Goal: Check status: Check status

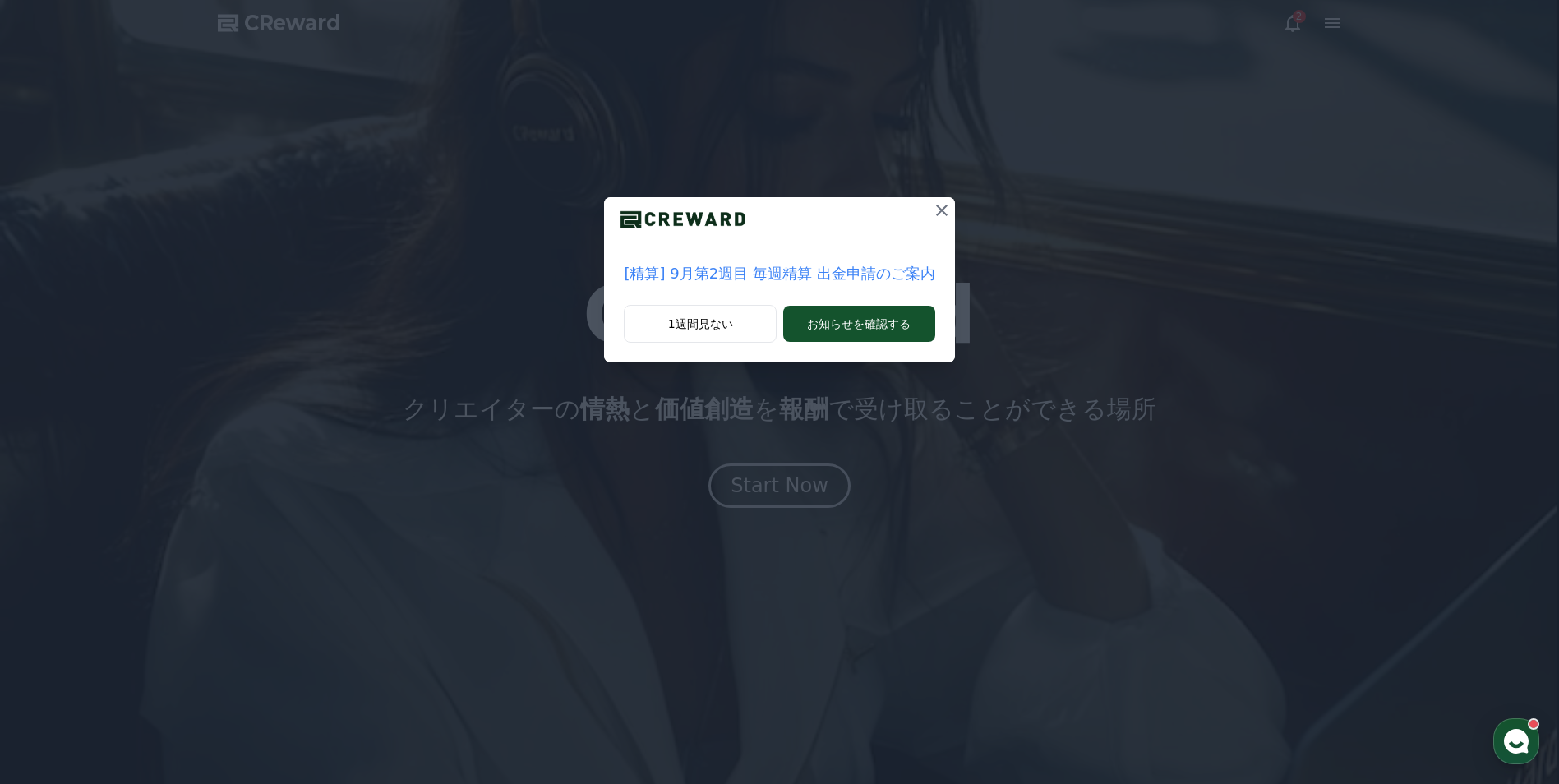
click at [770, 495] on div "[精算] 9月第2週目 毎週精算 出金申請のご案内 1週間見ない お知らせを確認する" at bounding box center [779, 392] width 1559 height 784
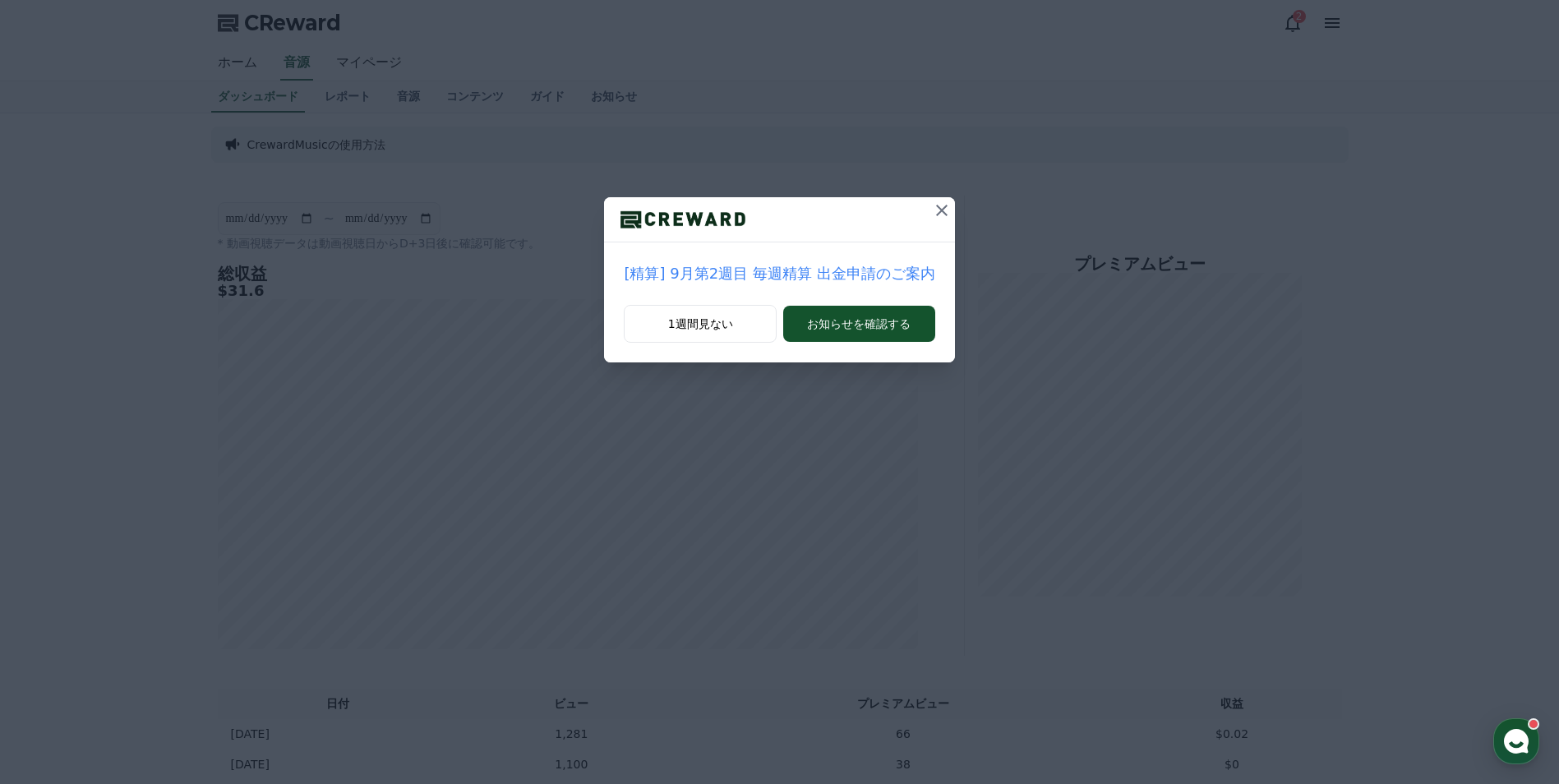
click at [936, 206] on icon at bounding box center [941, 210] width 11 height 11
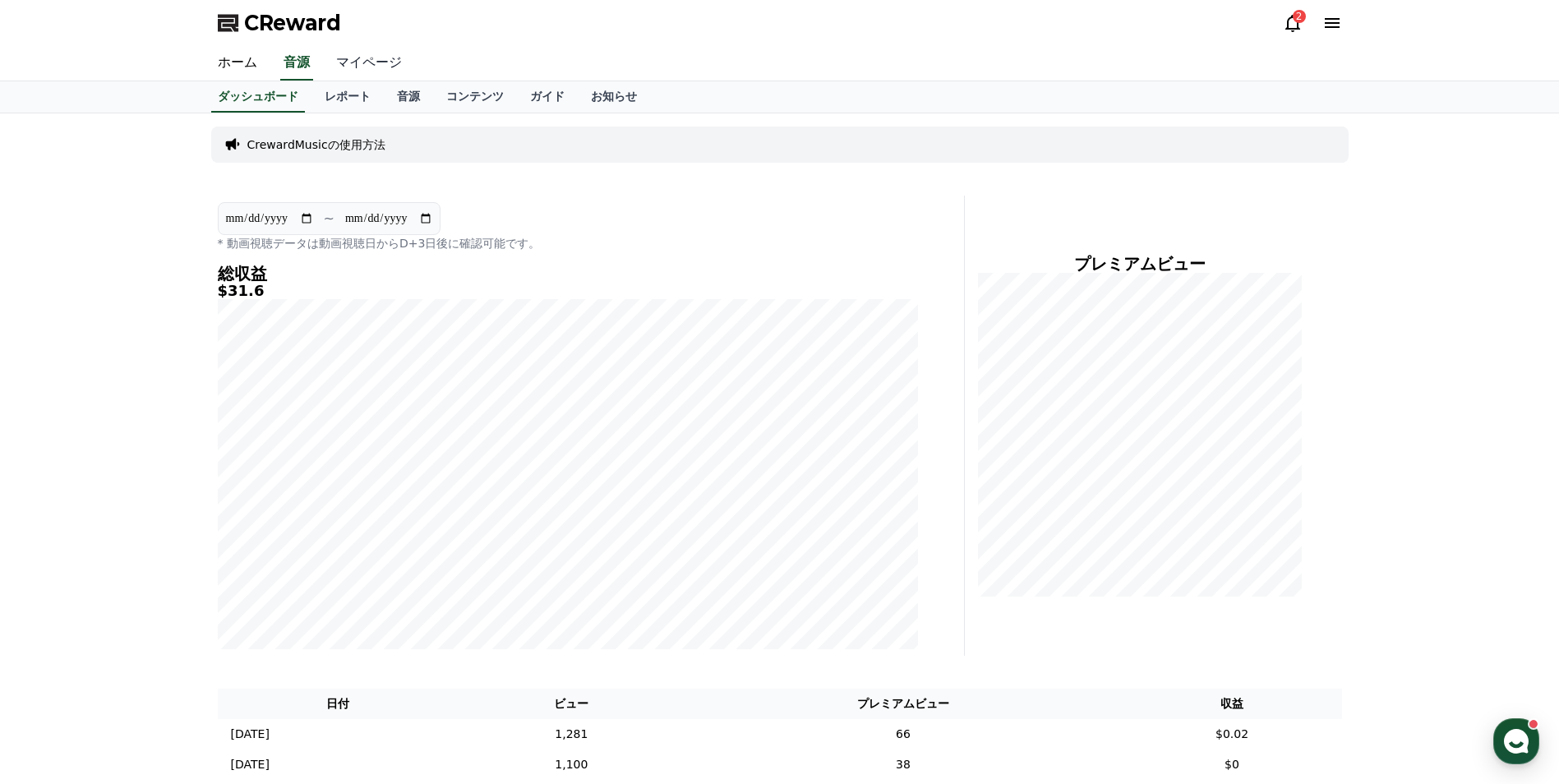
click at [351, 59] on link "マイページ" at bounding box center [368, 64] width 92 height 34
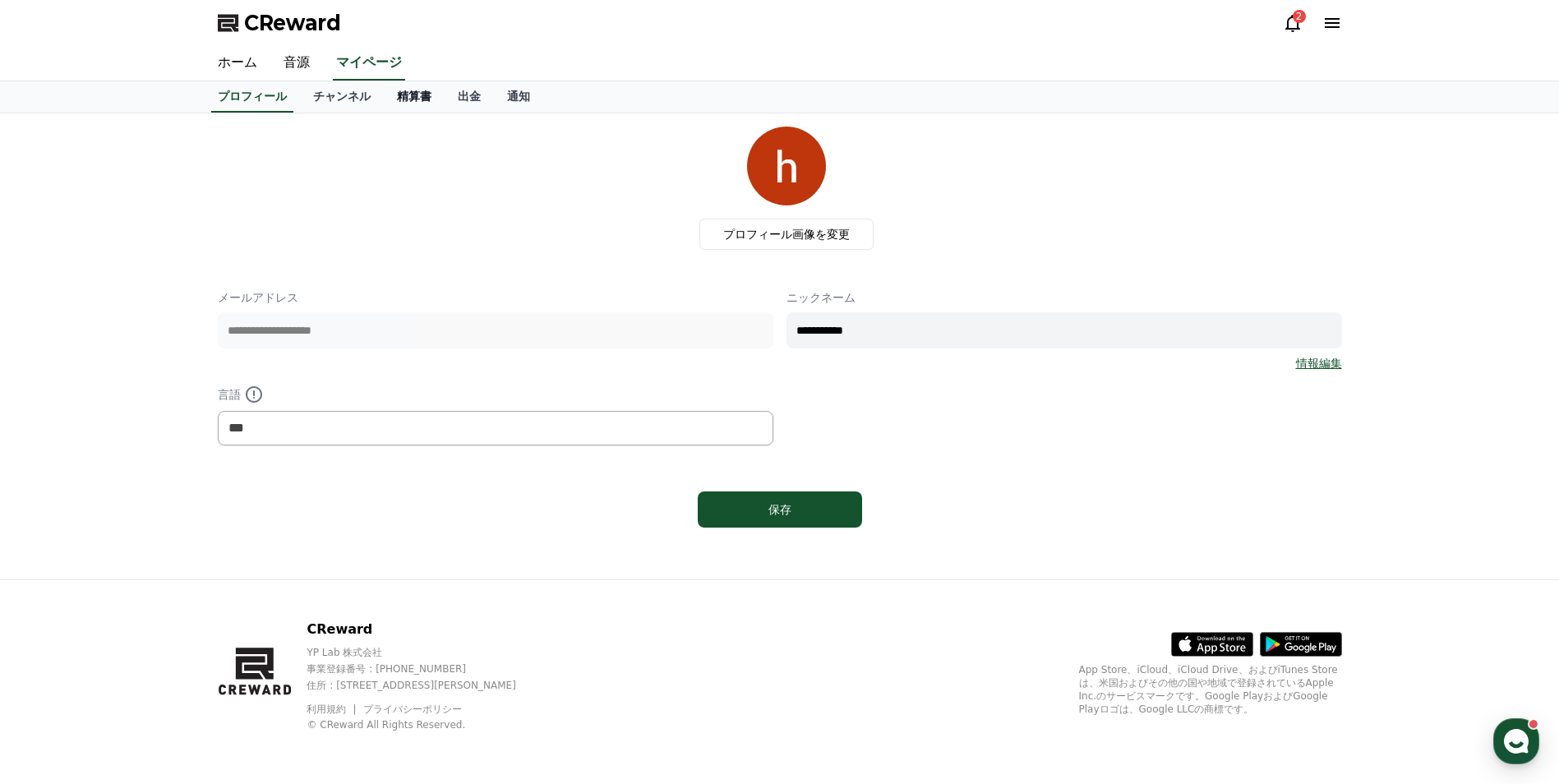
click at [384, 104] on link "精算書" at bounding box center [414, 97] width 61 height 31
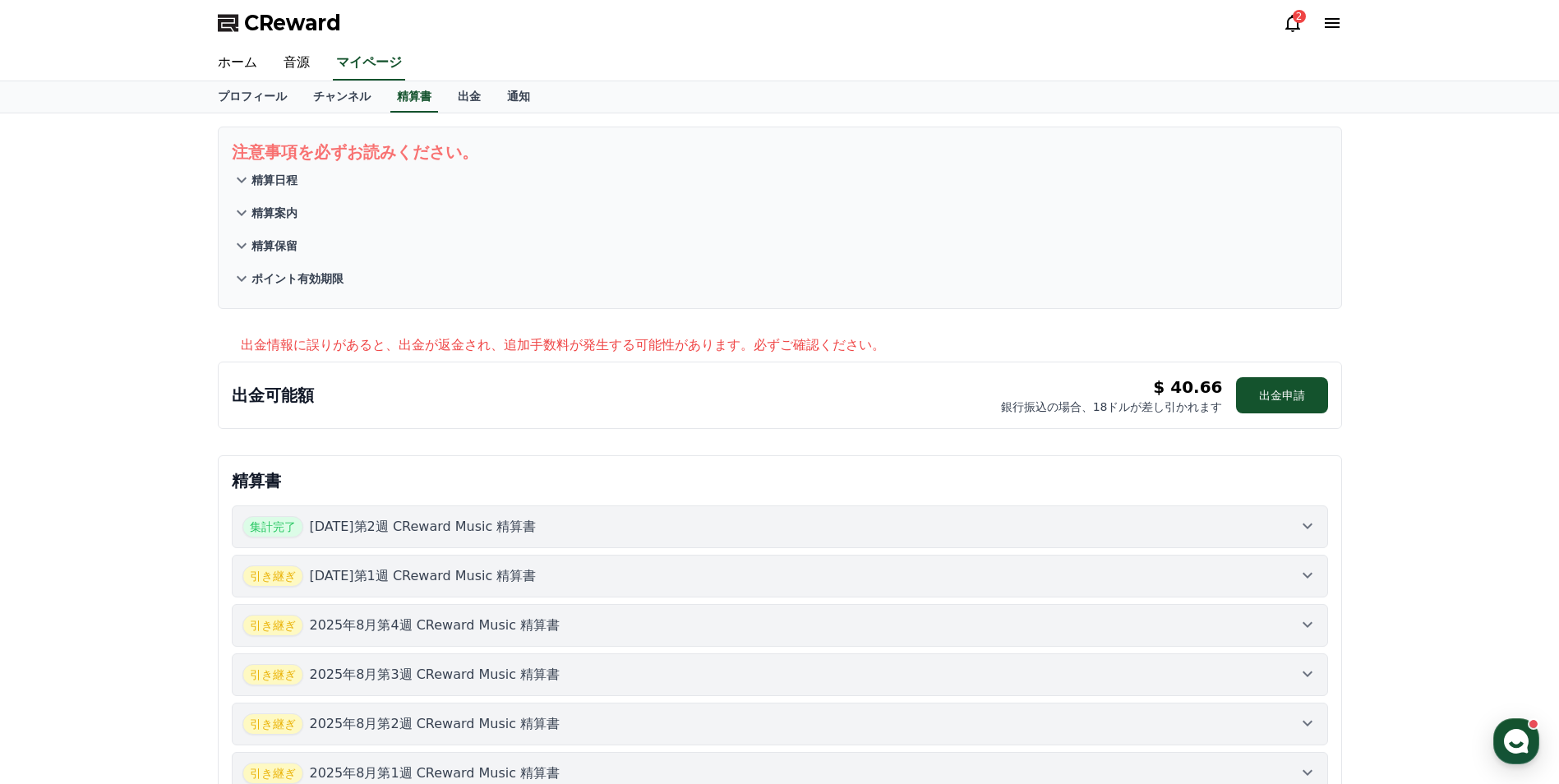
click at [1018, 542] on button "集計完了 2025年9月第2週 CReward Music 精算書" at bounding box center [780, 526] width 1096 height 43
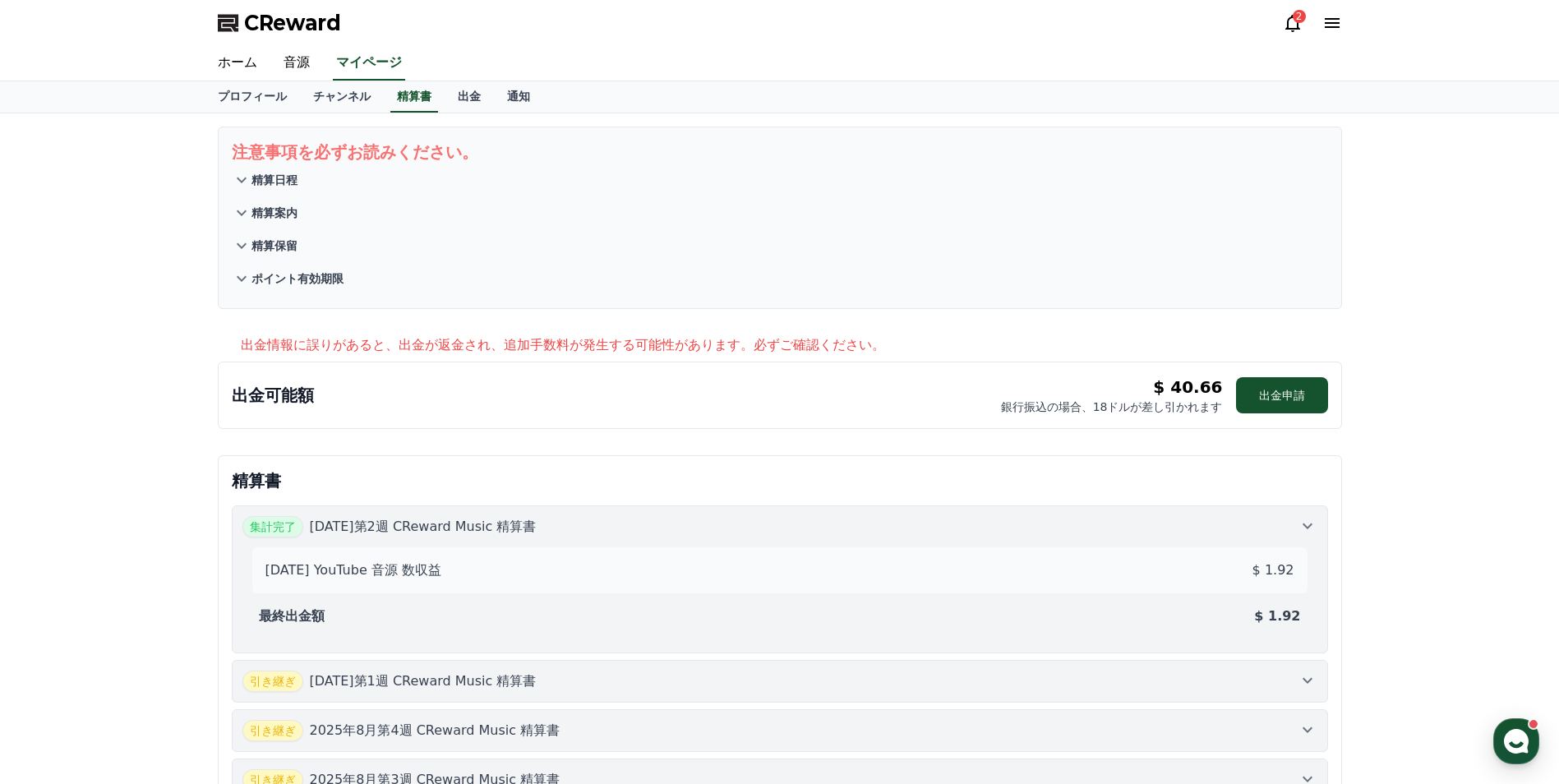
click at [1074, 692] on button "引き継ぎ 2025年9月第1週 CReward Music 精算書" at bounding box center [780, 681] width 1096 height 43
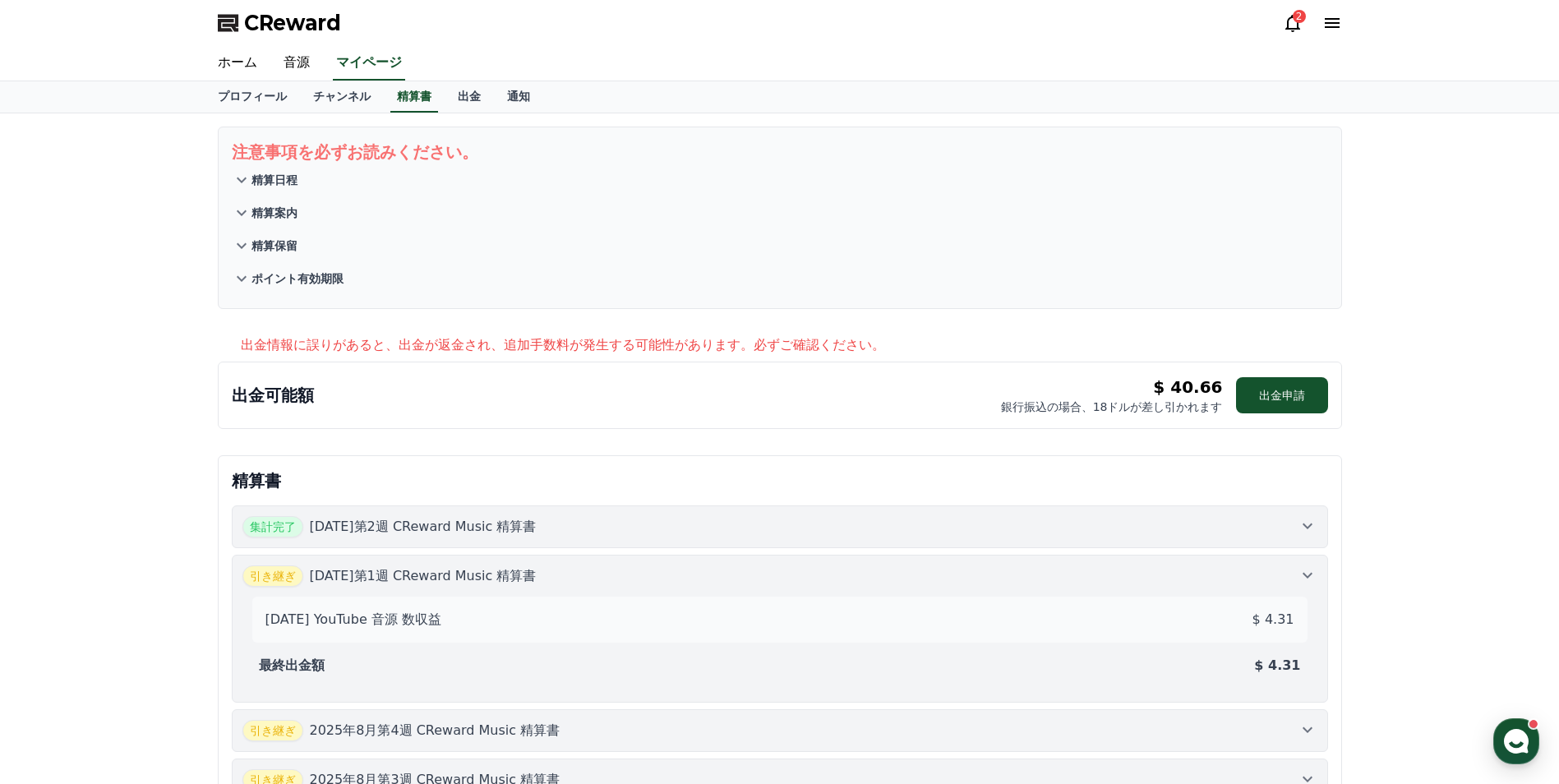
click at [1007, 489] on p "精算書" at bounding box center [780, 480] width 1096 height 23
click at [230, 64] on link "ホーム" at bounding box center [237, 64] width 66 height 34
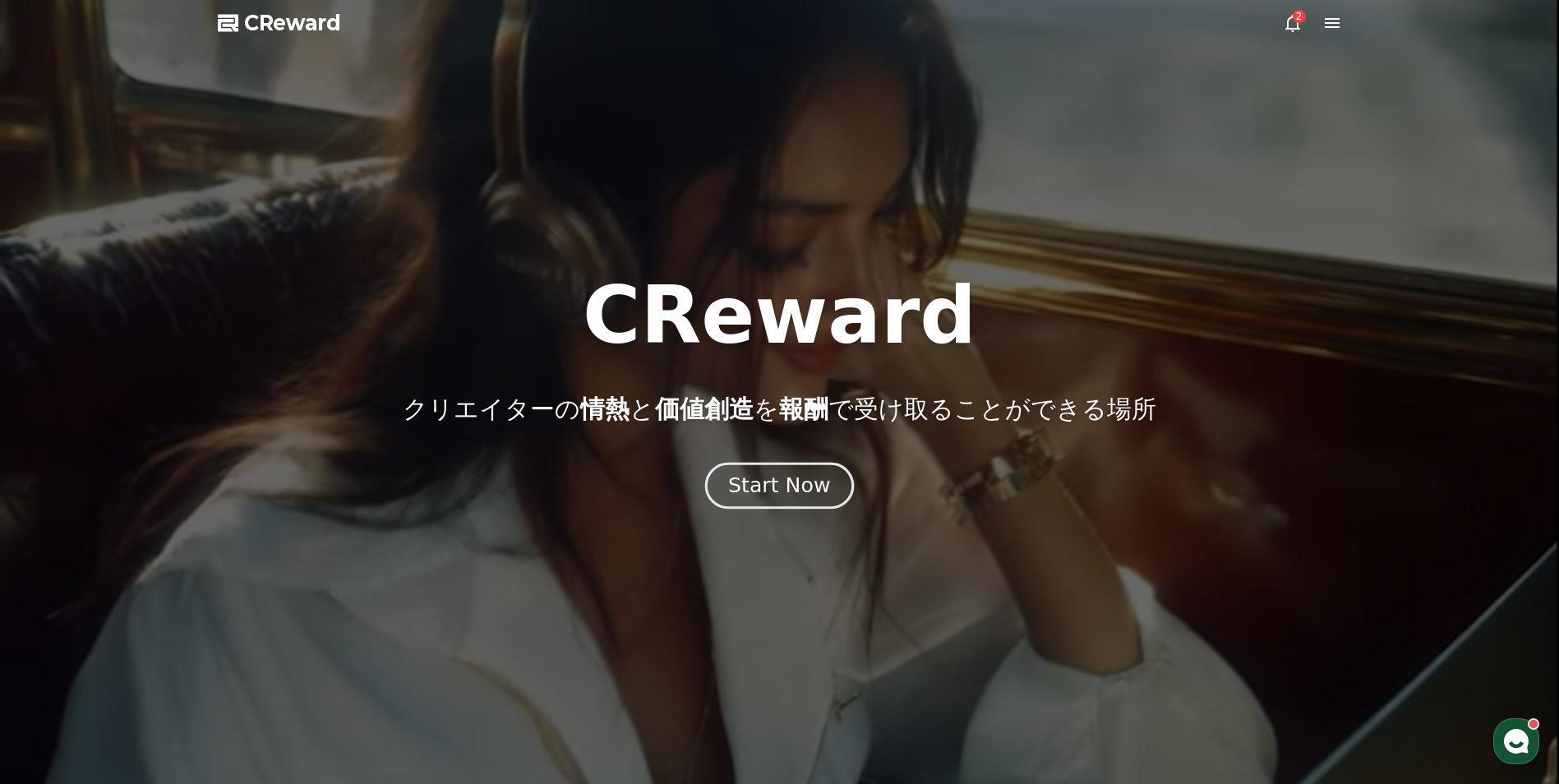
click at [723, 482] on button "Start Now" at bounding box center [779, 486] width 149 height 47
